Goal: Find specific page/section

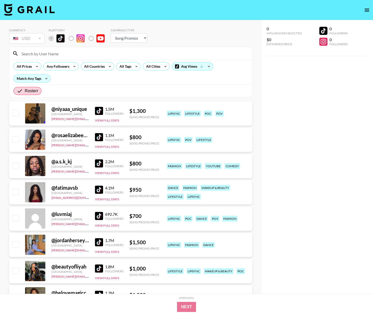
select select "Song"
click at [103, 54] on input at bounding box center [133, 53] width 230 height 8
paste input "ellajanedea"
type input "ellajanedea"
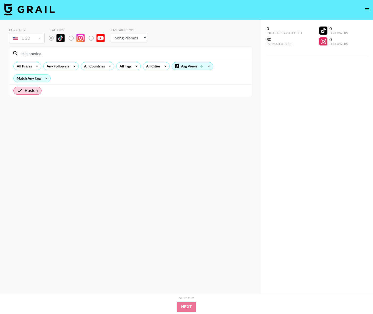
click at [87, 54] on input "ellajanedea" at bounding box center [133, 53] width 230 height 8
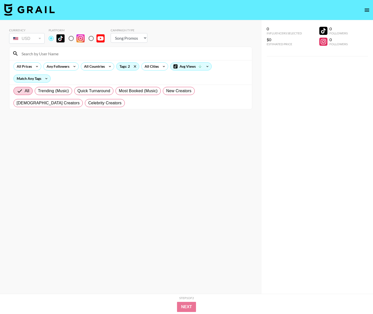
select select "Song"
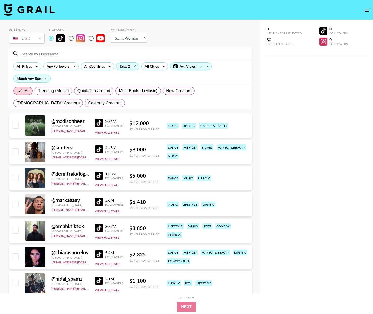
click at [57, 53] on input at bounding box center [133, 54] width 230 height 8
paste input "ellajanedea"
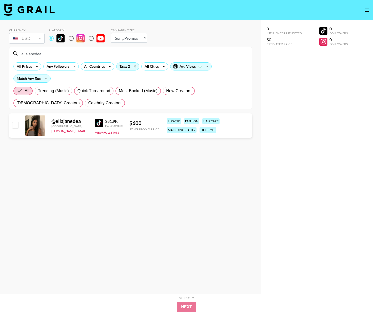
type input "ellajanedea"
click at [59, 57] on input "ellajanedea" at bounding box center [133, 54] width 230 height 8
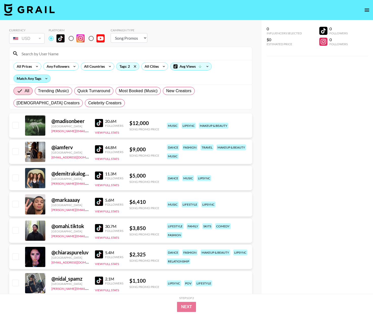
click at [30, 80] on div "Match Any Tags" at bounding box center [32, 79] width 37 height 8
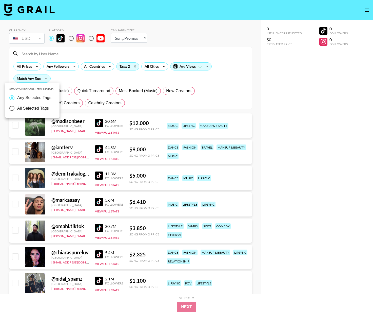
click at [30, 80] on div at bounding box center [186, 157] width 373 height 314
click at [120, 68] on div "Tags: 2" at bounding box center [127, 67] width 23 height 8
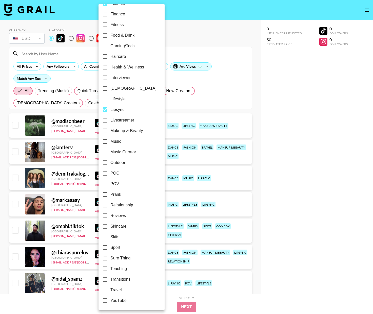
scroll to position [169, 0]
click at [105, 173] on input "POC" at bounding box center [105, 173] width 11 height 11
checkbox input "true"
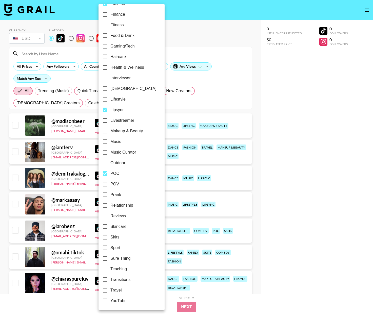
click at [208, 113] on div at bounding box center [186, 157] width 373 height 314
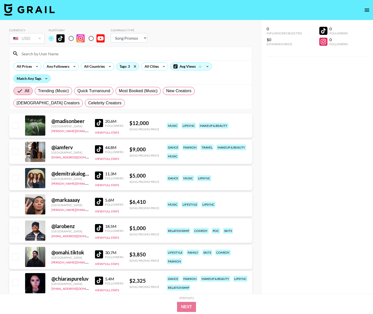
click at [37, 80] on div "Match Any Tags" at bounding box center [32, 79] width 37 height 8
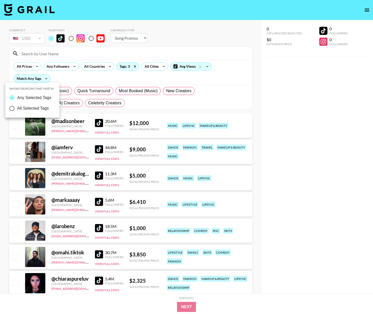
click at [35, 109] on span "All Selected Tags" at bounding box center [33, 108] width 32 height 6
click at [17, 109] on input "All Selected Tags" at bounding box center [12, 108] width 11 height 11
radio input "true"
radio input "false"
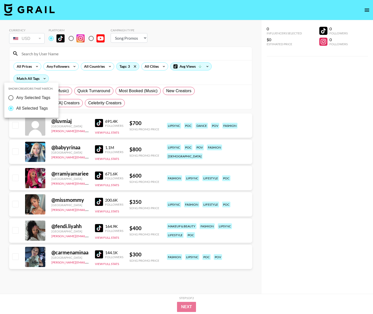
click at [90, 83] on div at bounding box center [186, 157] width 373 height 314
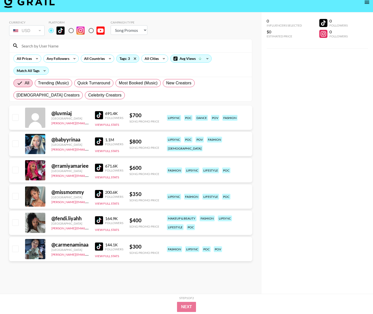
scroll to position [20, 0]
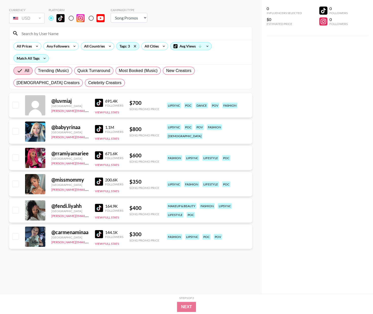
click at [100, 233] on img at bounding box center [99, 234] width 8 height 8
click at [70, 207] on div "@ fendi.liyahh" at bounding box center [69, 206] width 37 height 6
click at [99, 209] on img at bounding box center [99, 208] width 8 height 8
click at [97, 157] on img at bounding box center [99, 156] width 8 height 8
